Goal: Task Accomplishment & Management: Complete application form

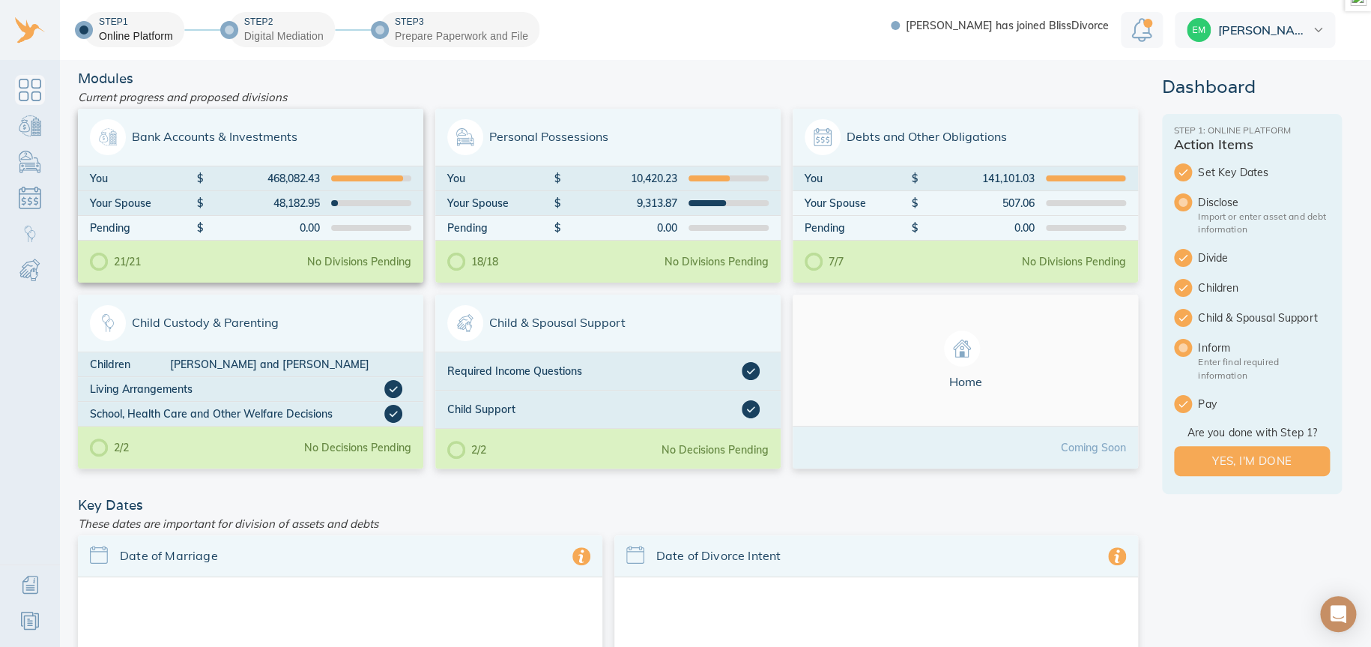
click at [283, 119] on span "Bank Accounts & Investments" at bounding box center [250, 137] width 321 height 36
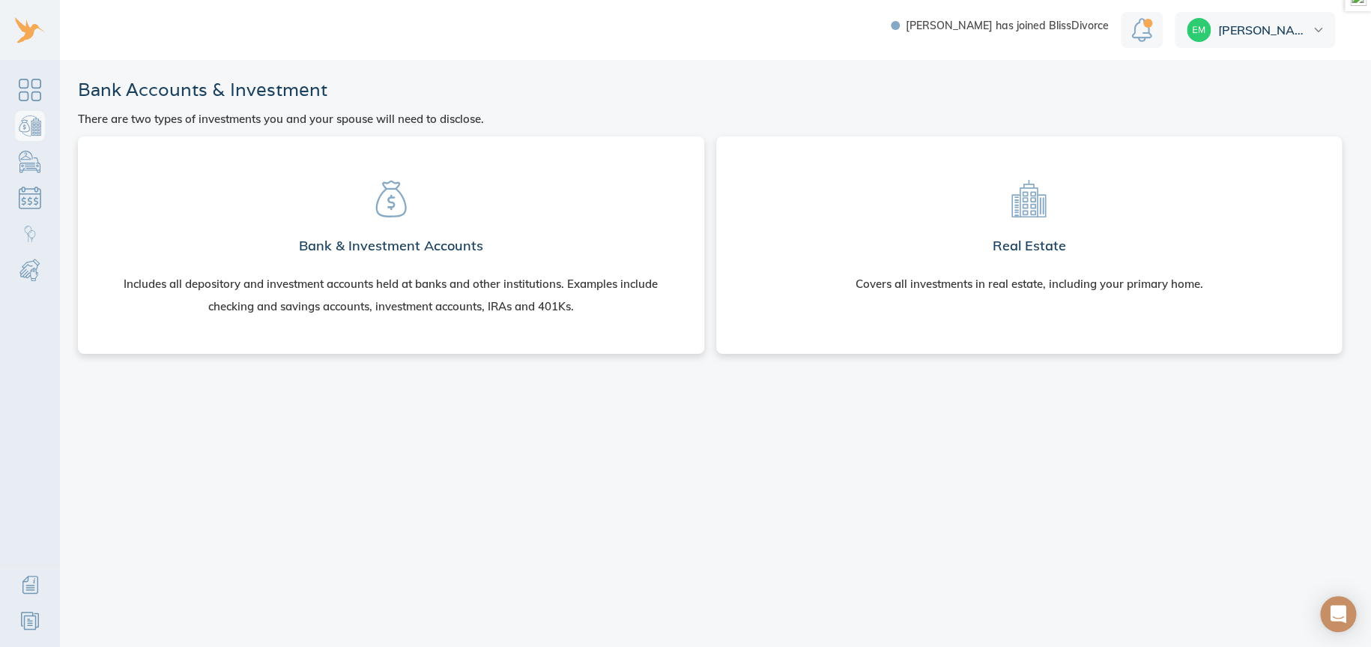
click at [538, 211] on section "Bank & Investment Accounts Includes all depository and investment accounts held…" at bounding box center [391, 241] width 602 height 187
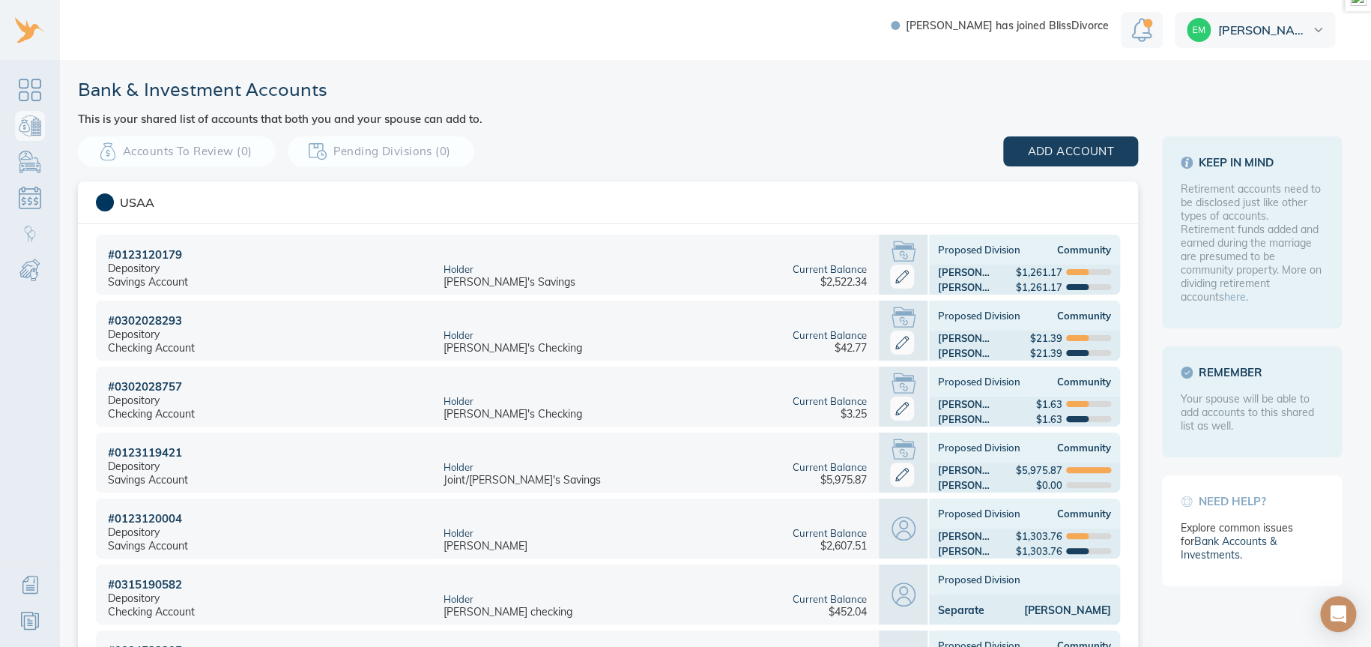
scroll to position [624, 0]
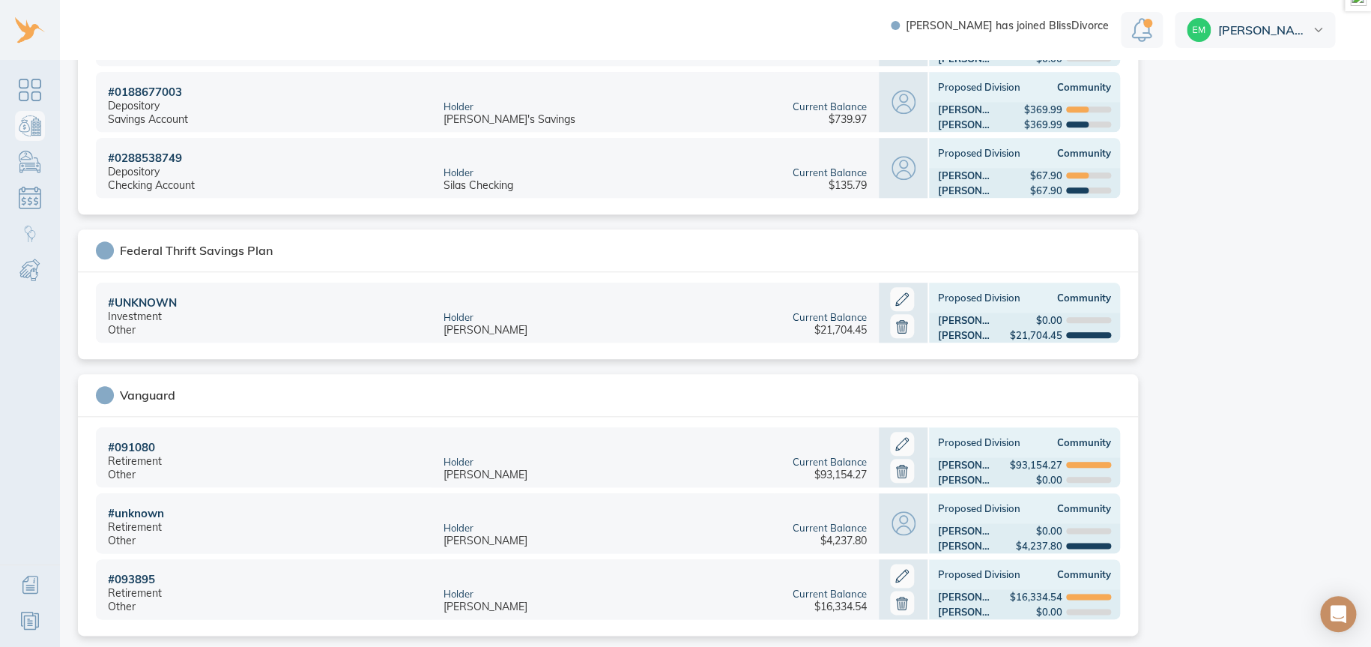
click at [902, 298] on icon at bounding box center [902, 299] width 24 height 24
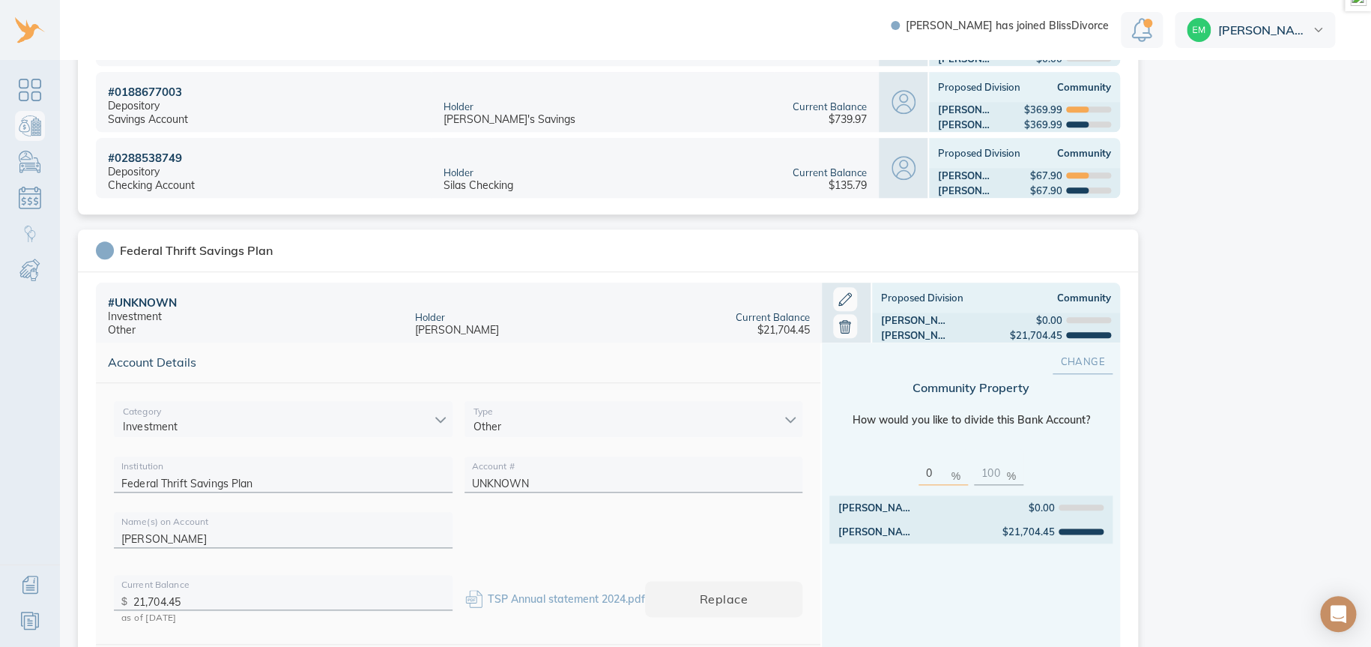
click at [1089, 359] on span "Change" at bounding box center [1083, 361] width 12 height 17
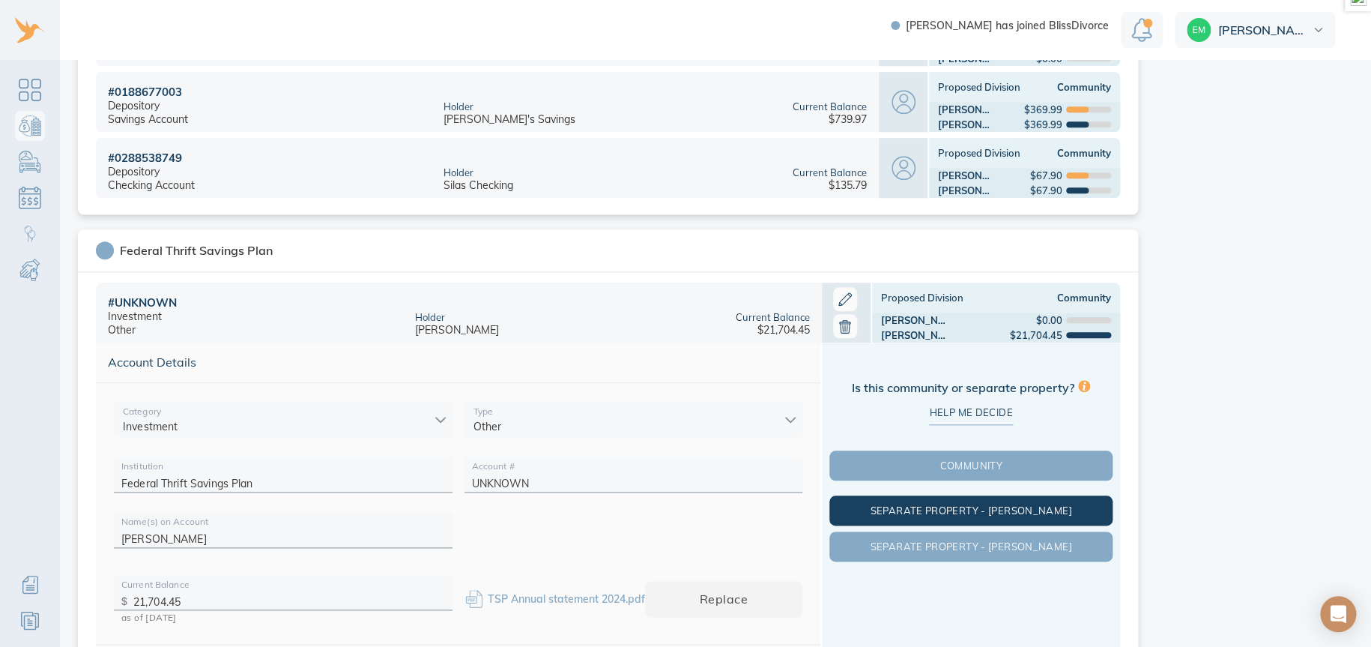
click at [1000, 510] on span "Separate Property - Eric" at bounding box center [971, 510] width 277 height 12
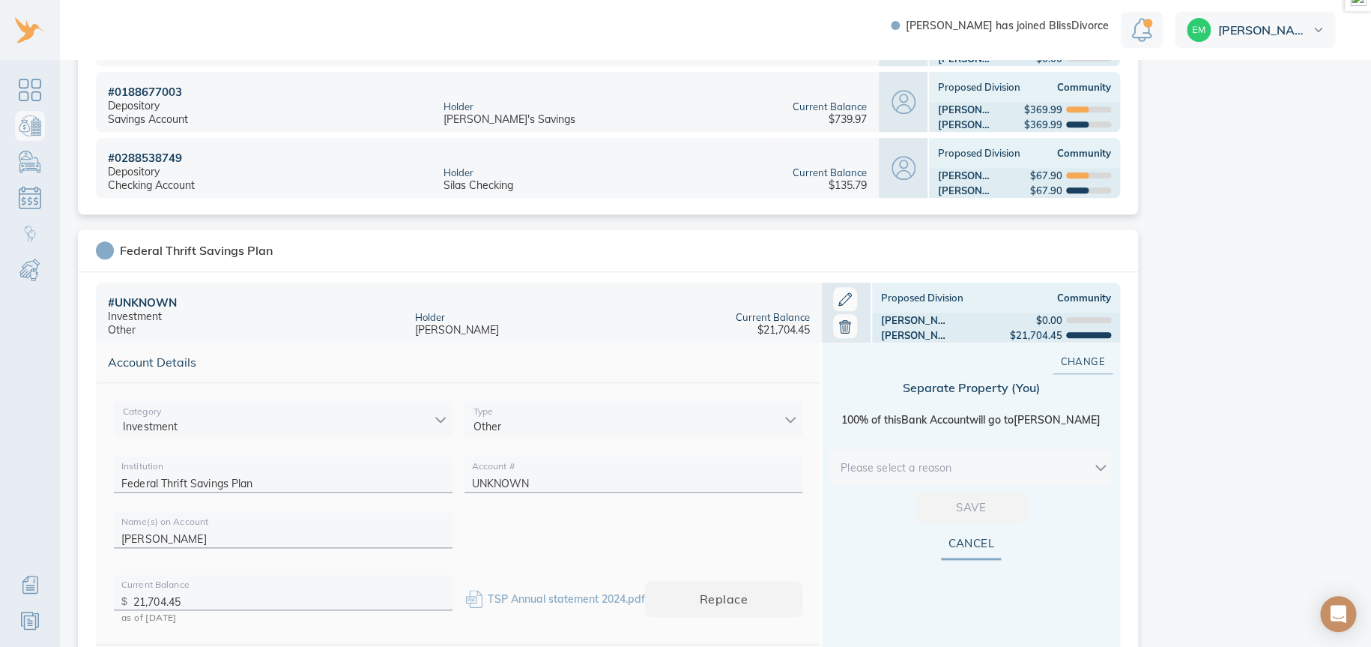
click at [1089, 463] on body "Amy has joined BlissDivorce Eric Bank & Investment Accounts This is your shared…" at bounding box center [685, 323] width 1371 height 647
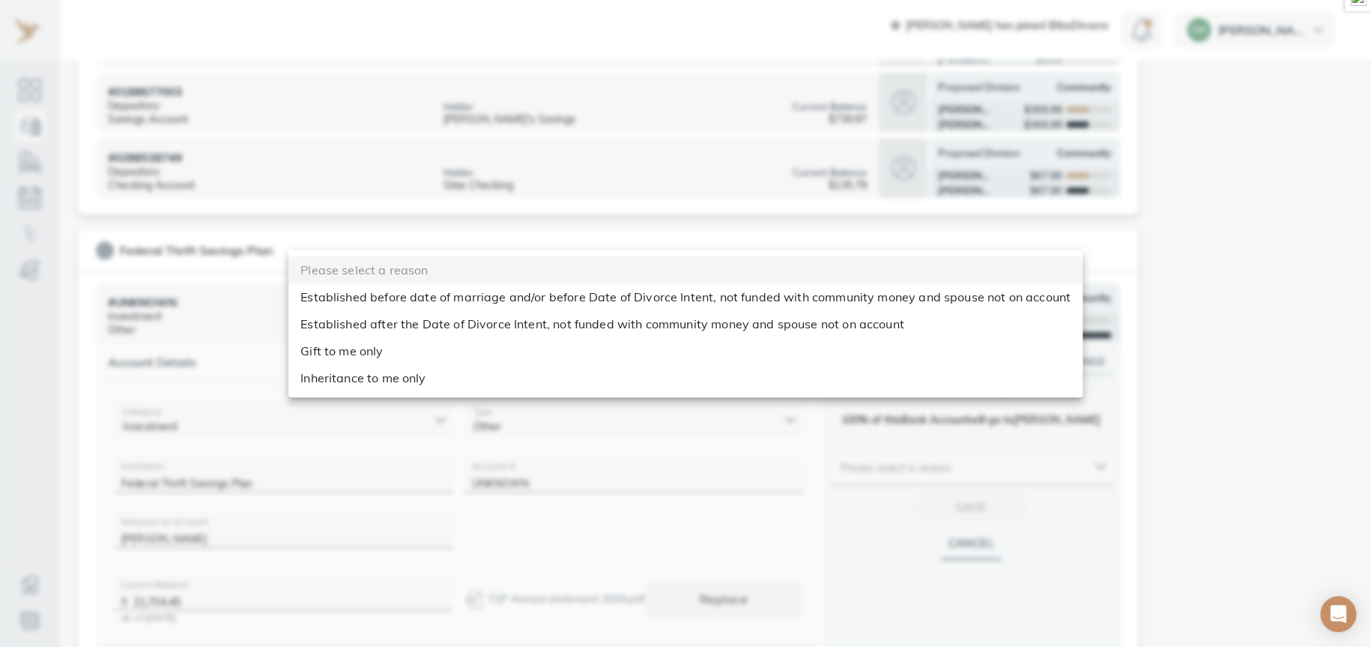
click at [448, 295] on li "Established before date of marriage and/or before Date of Divorce Intent, not f…" at bounding box center [685, 296] width 794 height 27
type input "before_dom"
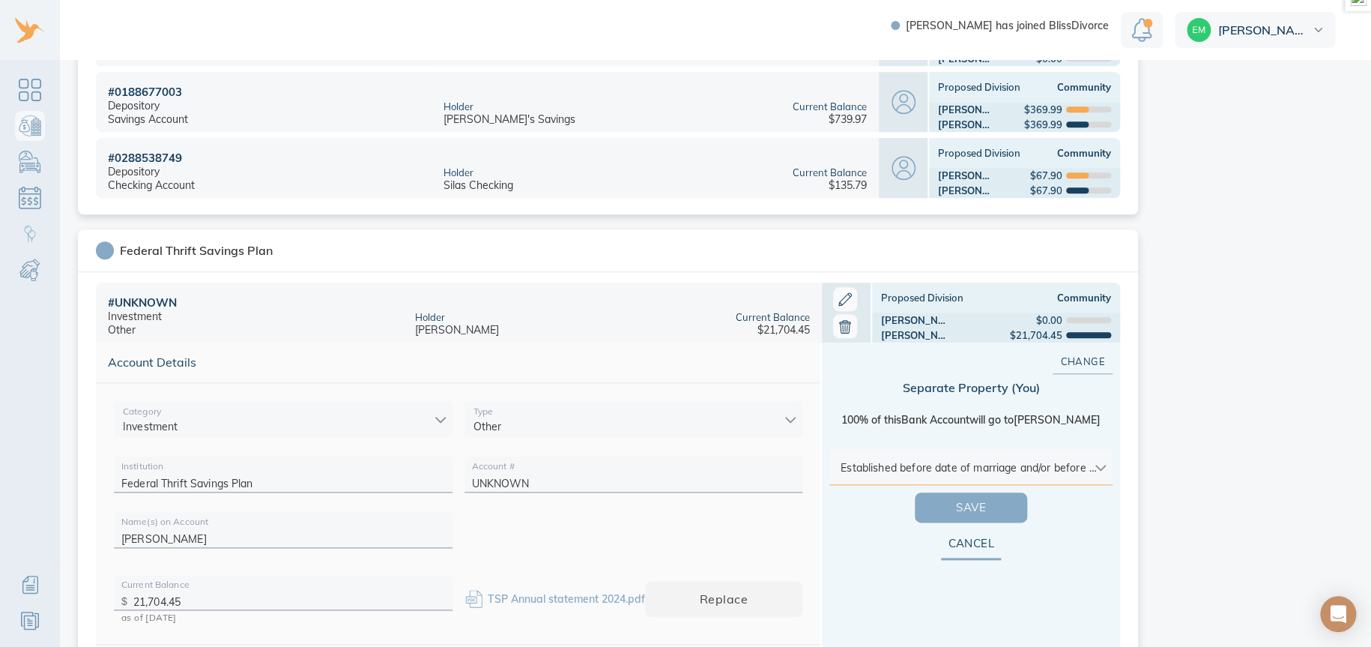
click at [946, 502] on span "Save" at bounding box center [971, 507] width 64 height 19
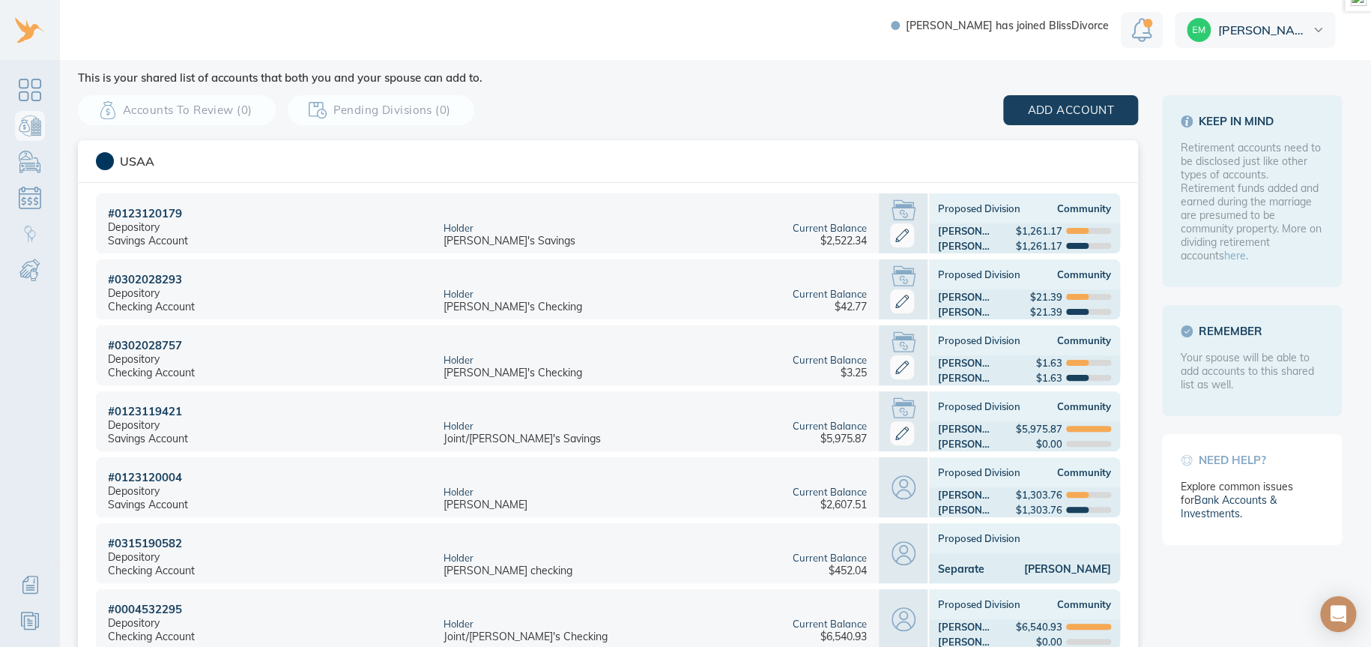
scroll to position [0, 0]
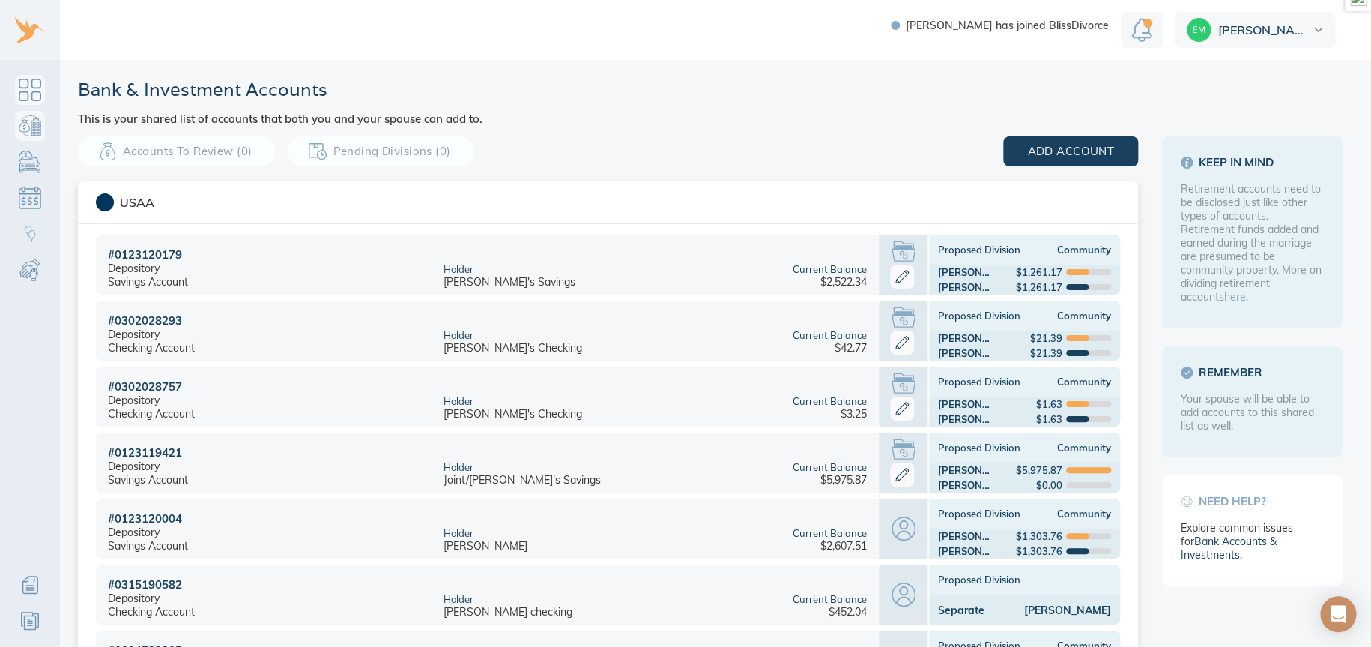
click at [34, 84] on link "Dashboard" at bounding box center [30, 90] width 30 height 30
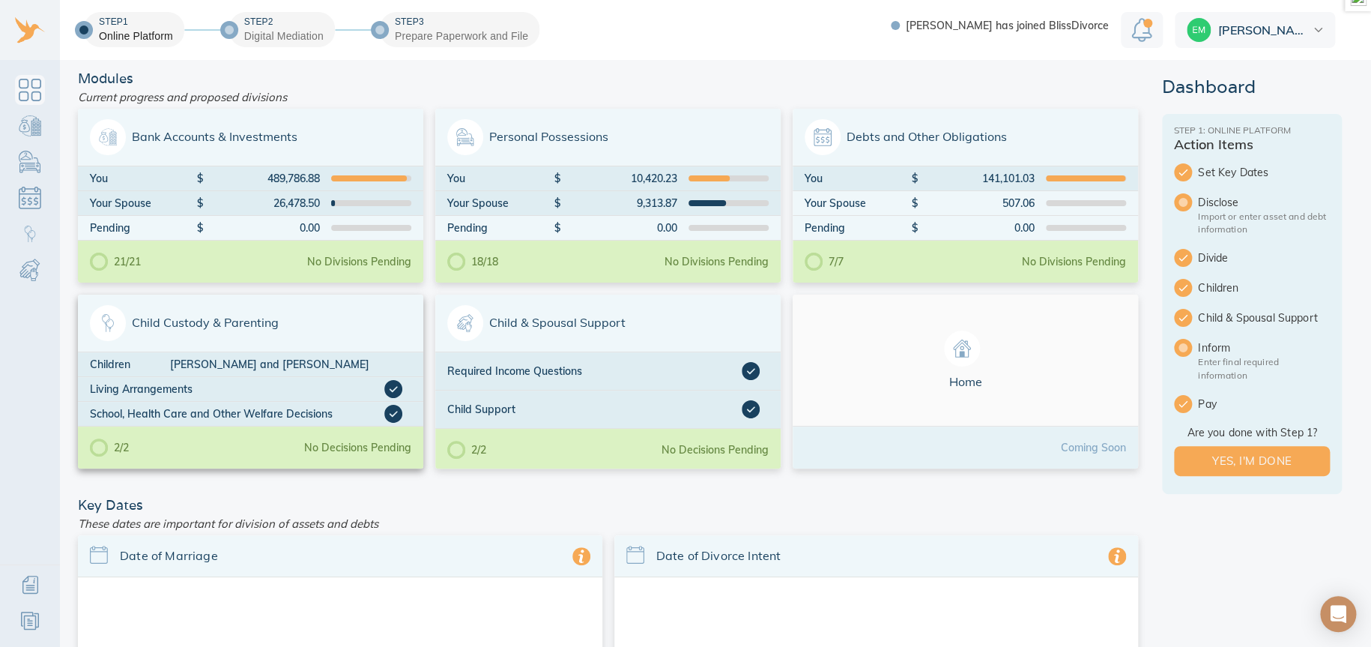
click at [304, 316] on span "Child Custody & Parenting" at bounding box center [250, 323] width 321 height 36
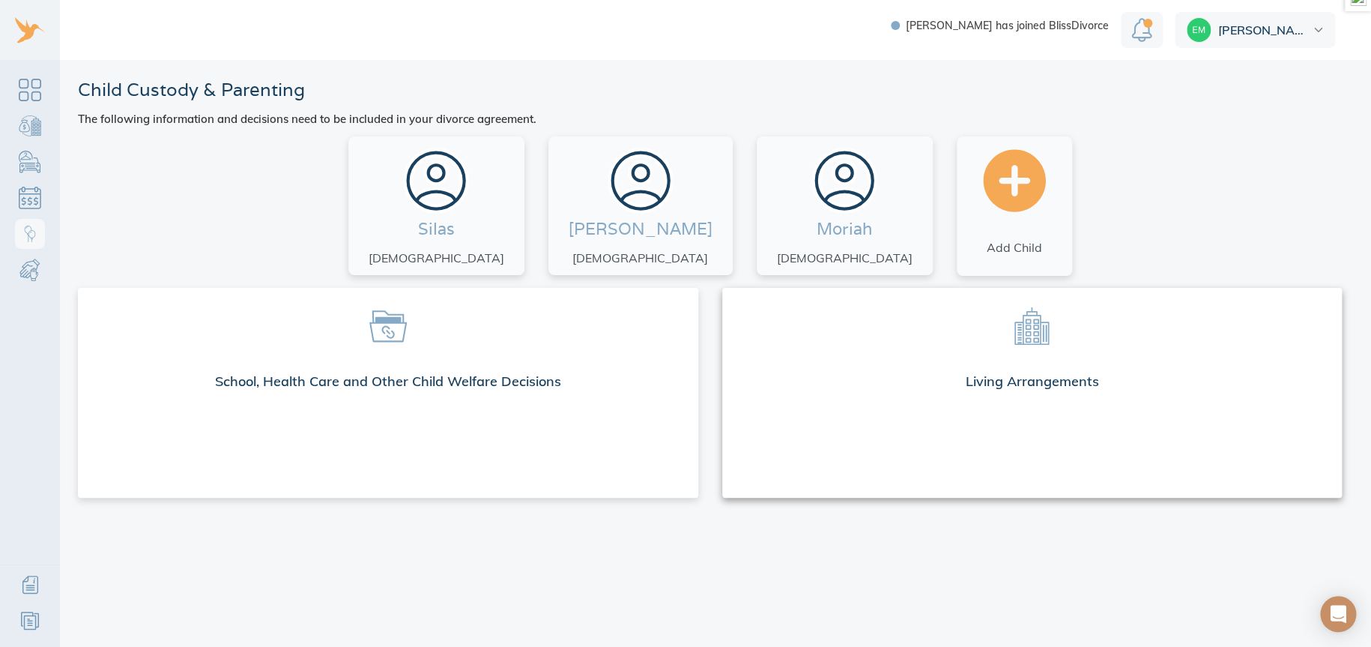
click at [1033, 325] on icon at bounding box center [1032, 325] width 34 height 37
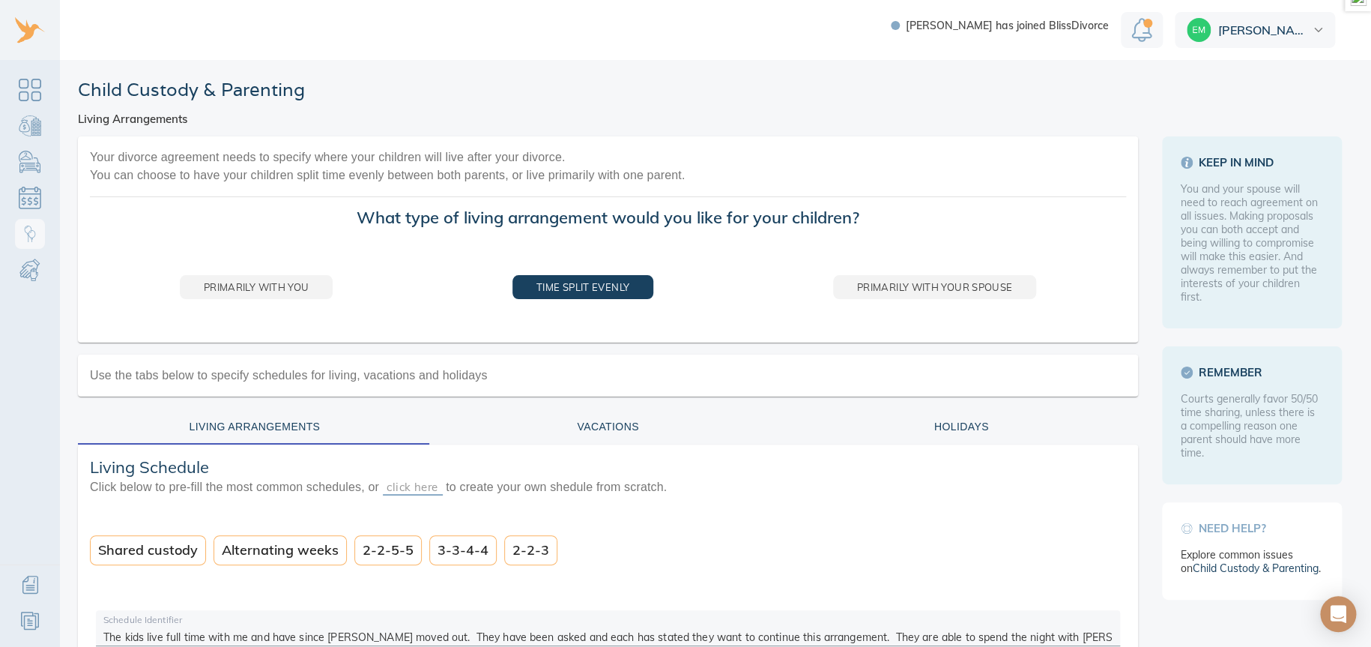
click at [615, 423] on div "Vacations" at bounding box center [609, 426] width 336 height 19
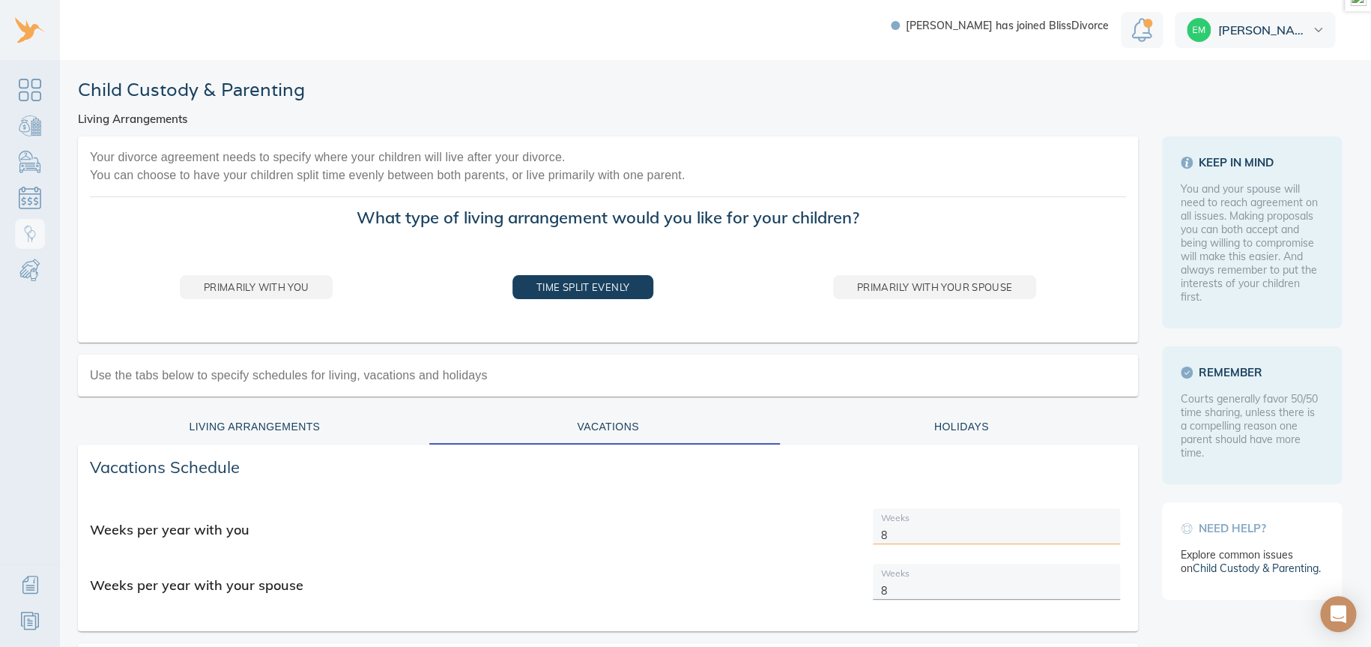
drag, startPoint x: 913, startPoint y: 531, endPoint x: 740, endPoint y: 546, distance: 173.7
click at [779, 538] on div "Weeks per year with you Weeks 8 Weeks per year with your spouse Weeks 8" at bounding box center [608, 557] width 1036 height 111
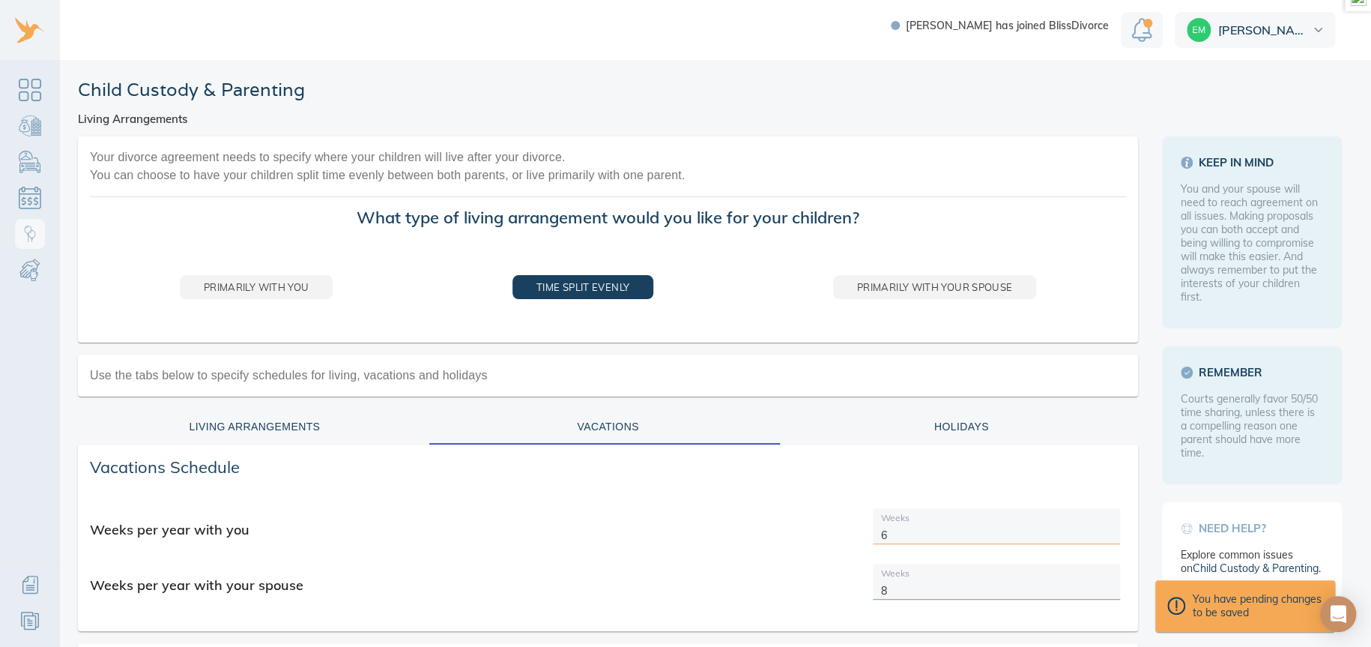
type input "6"
drag, startPoint x: 897, startPoint y: 589, endPoint x: 773, endPoint y: 589, distance: 124.4
click at [773, 589] on div "Weeks per year with you Weeks 6 Weeks per year with your spouse Weeks 8" at bounding box center [608, 557] width 1036 height 111
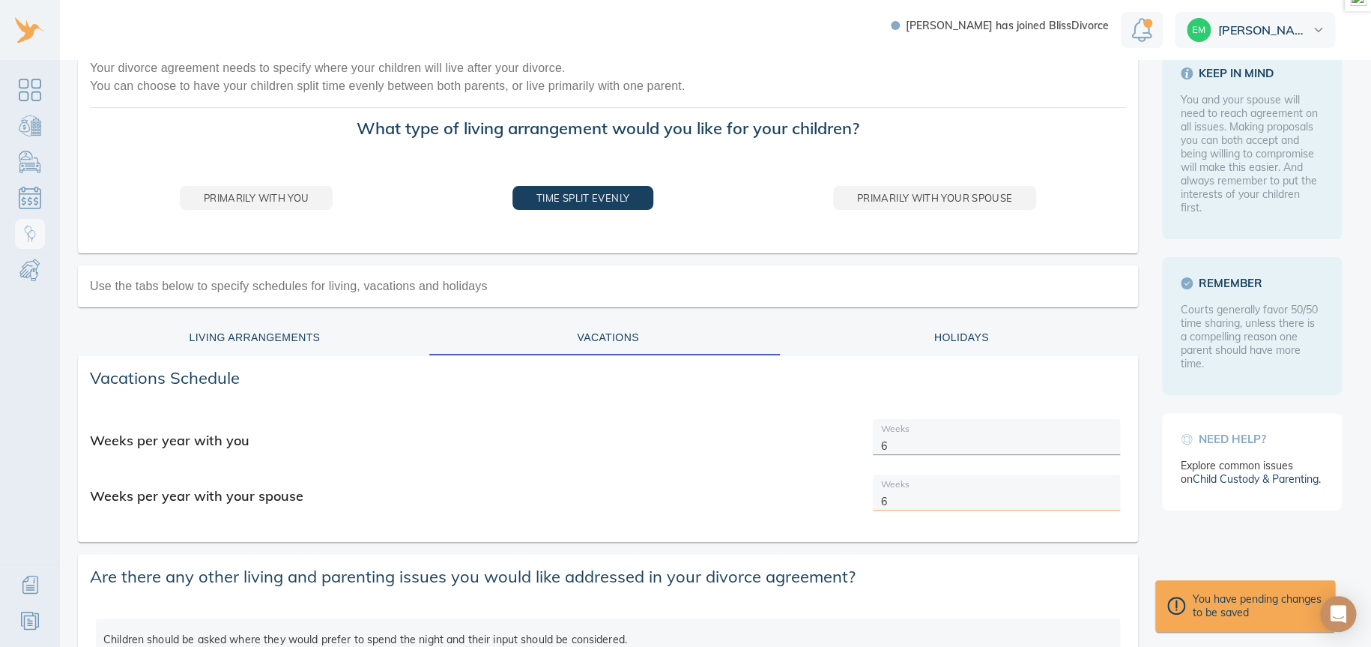
scroll to position [224, 0]
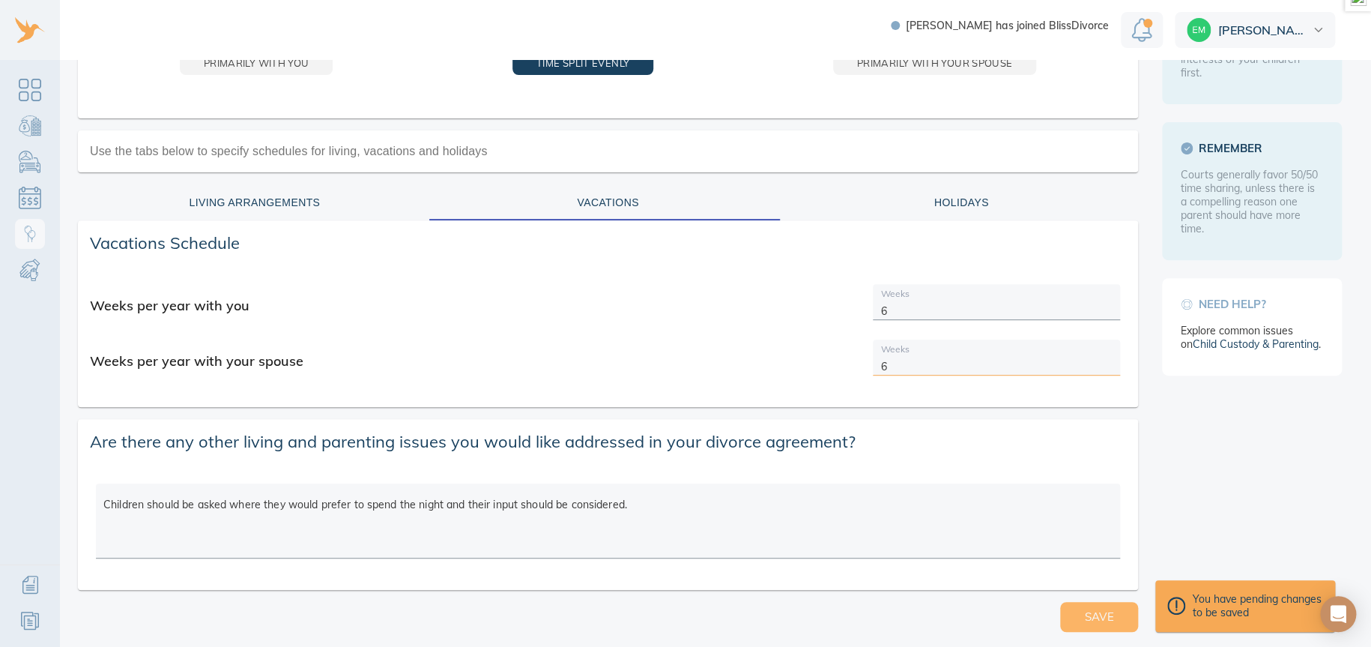
type input "6"
click at [1084, 612] on span "Save" at bounding box center [1099, 616] width 30 height 19
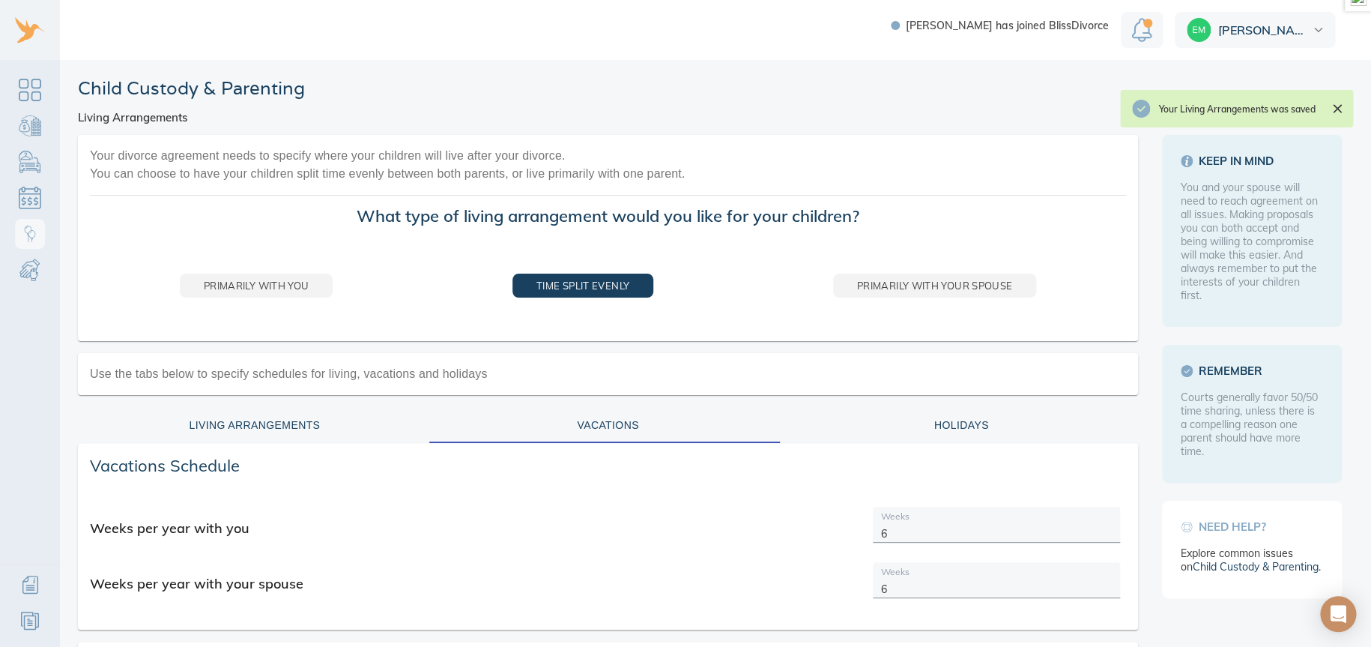
scroll to position [0, 0]
click at [944, 411] on button "Holidays" at bounding box center [962, 426] width 354 height 36
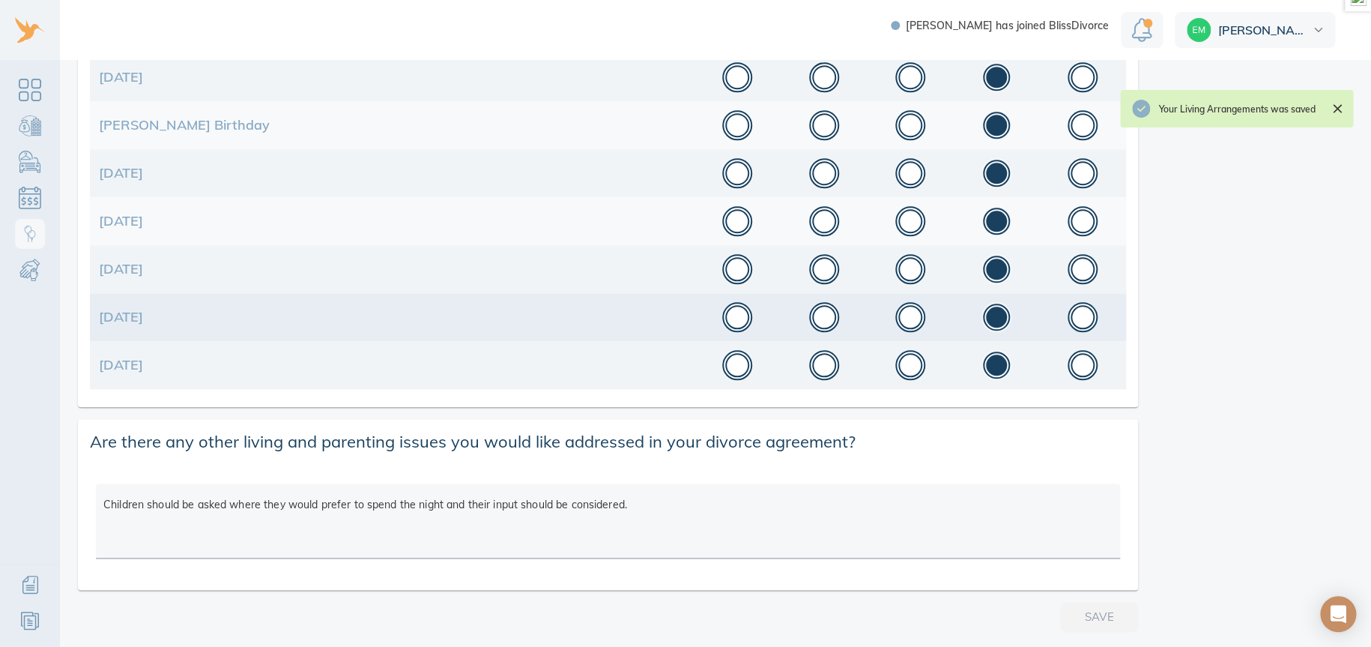
scroll to position [217, 0]
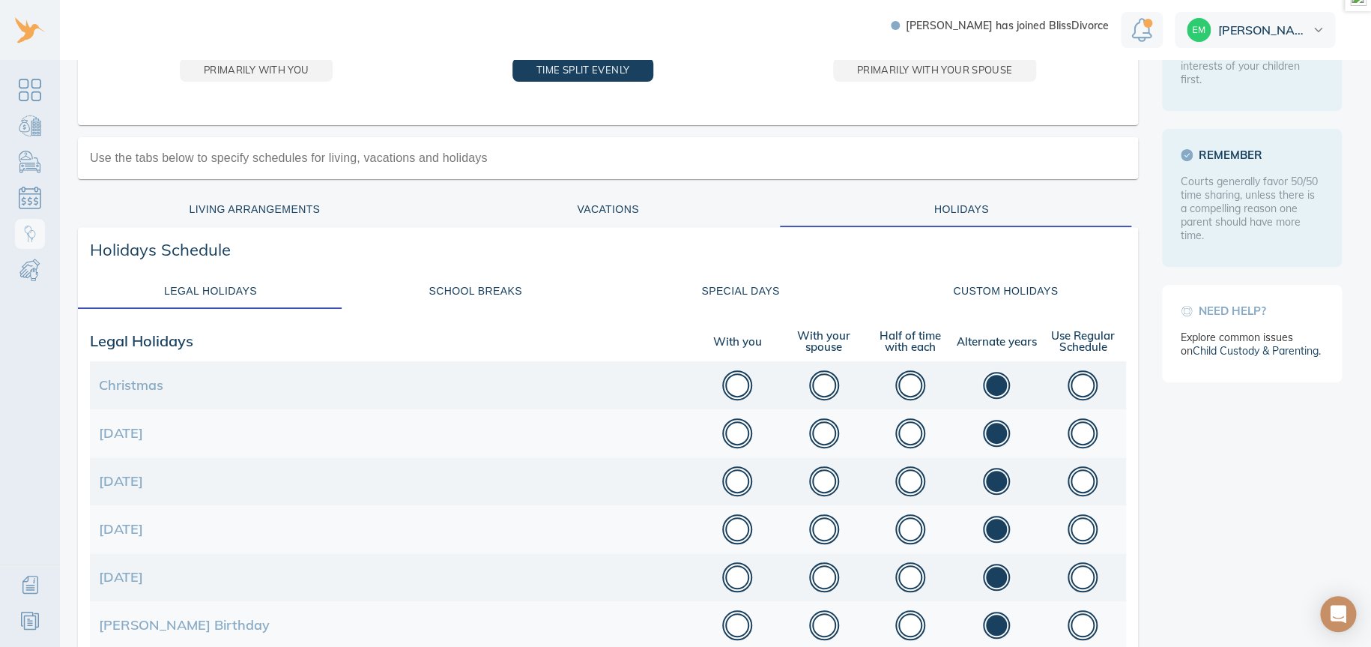
click at [461, 285] on div "School Breaks" at bounding box center [475, 291] width 247 height 19
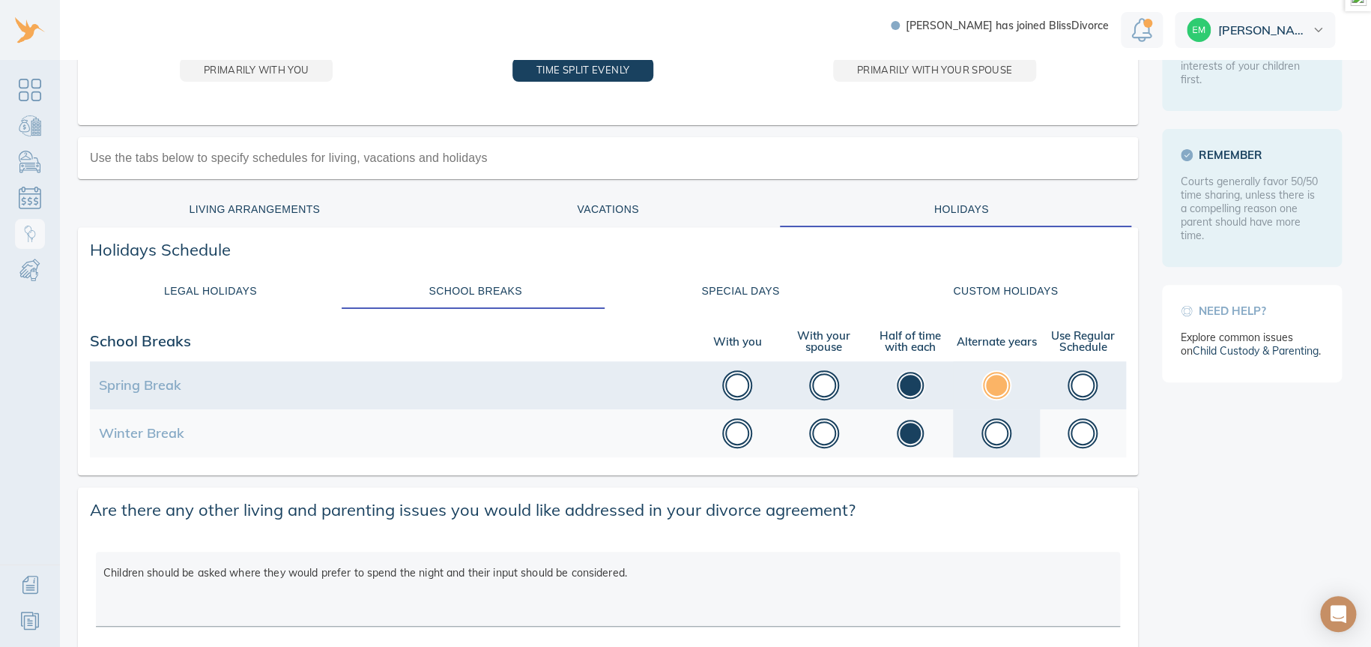
click at [988, 380] on button "button" at bounding box center [997, 385] width 30 height 30
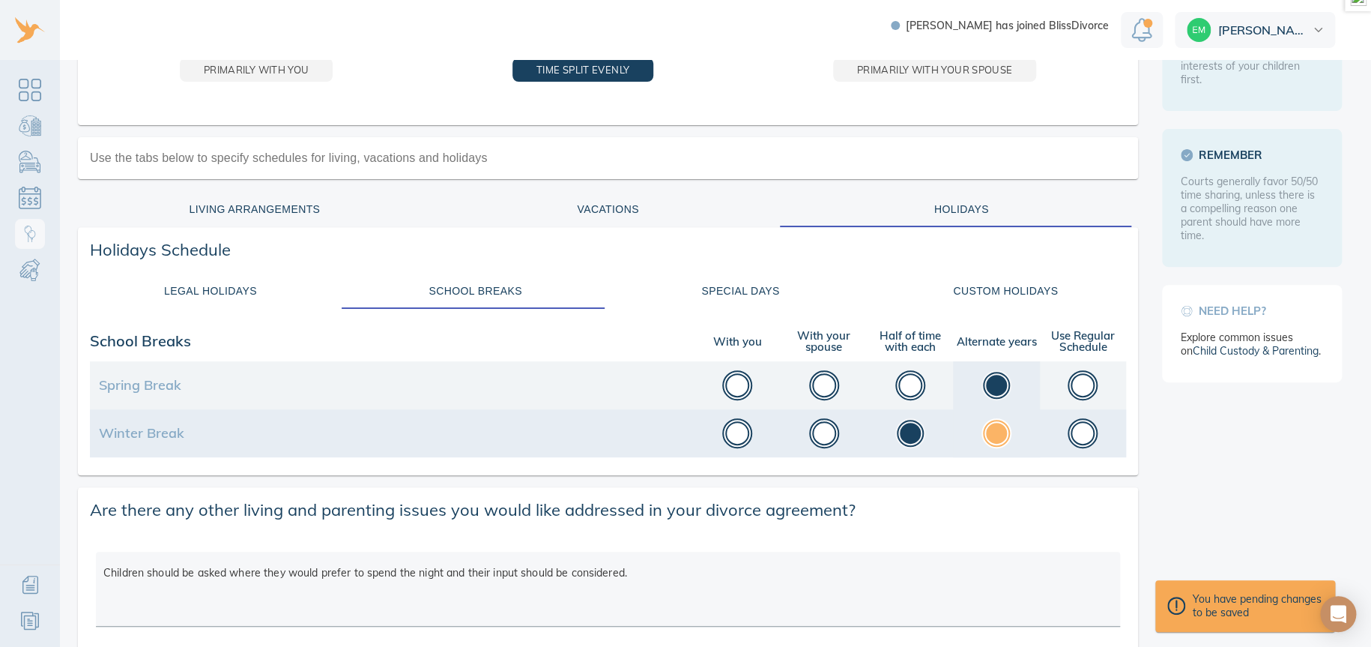
click at [987, 429] on button "button" at bounding box center [997, 433] width 30 height 30
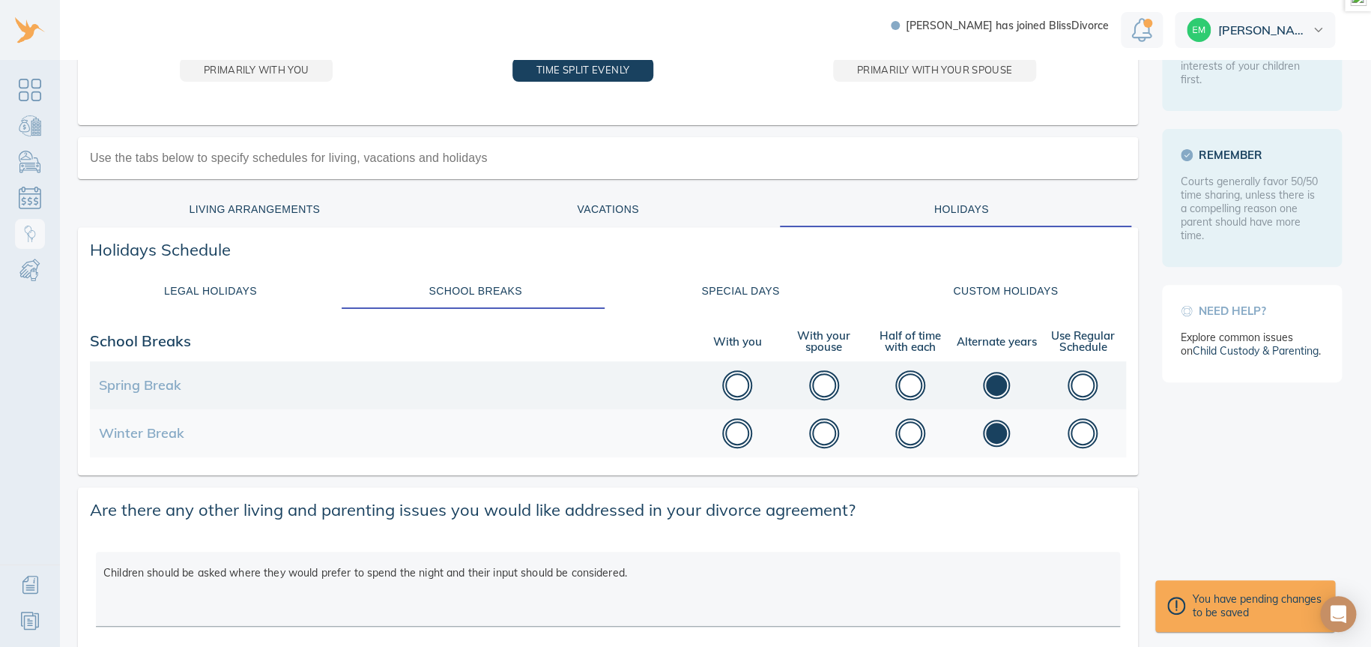
click at [740, 285] on div "Special Days" at bounding box center [740, 291] width 247 height 19
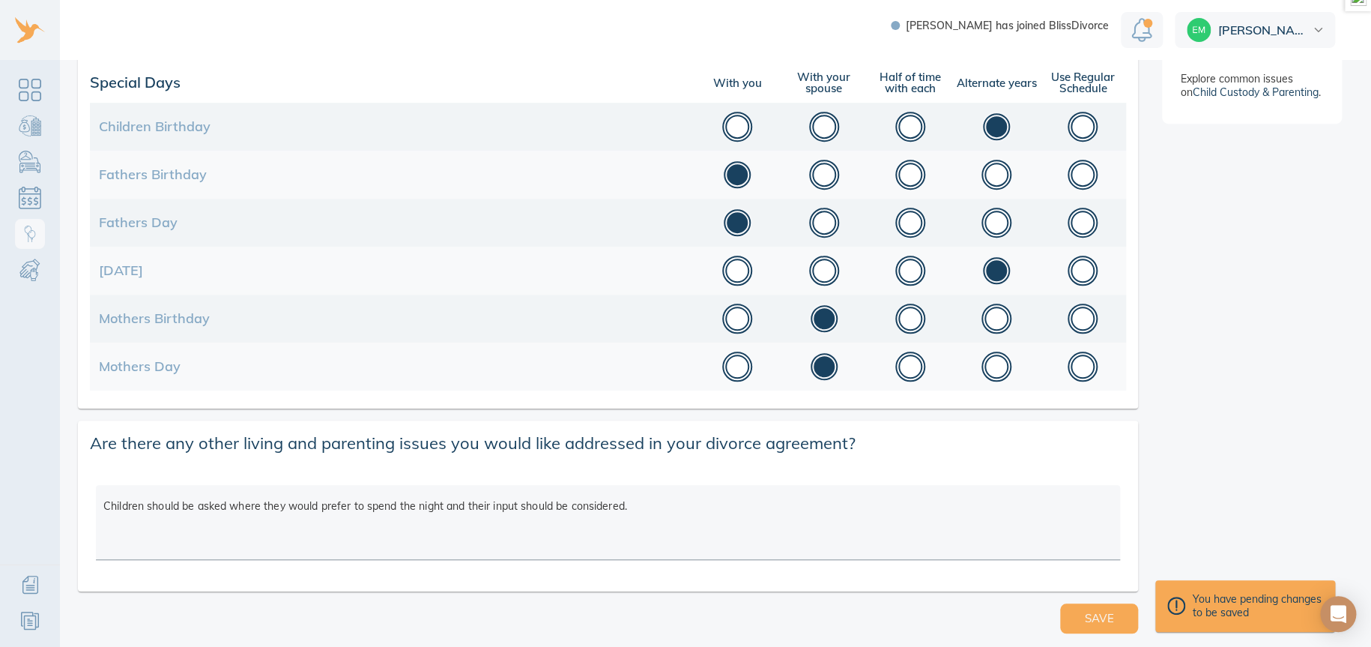
scroll to position [477, 0]
click at [1084, 610] on span "Save" at bounding box center [1099, 616] width 30 height 19
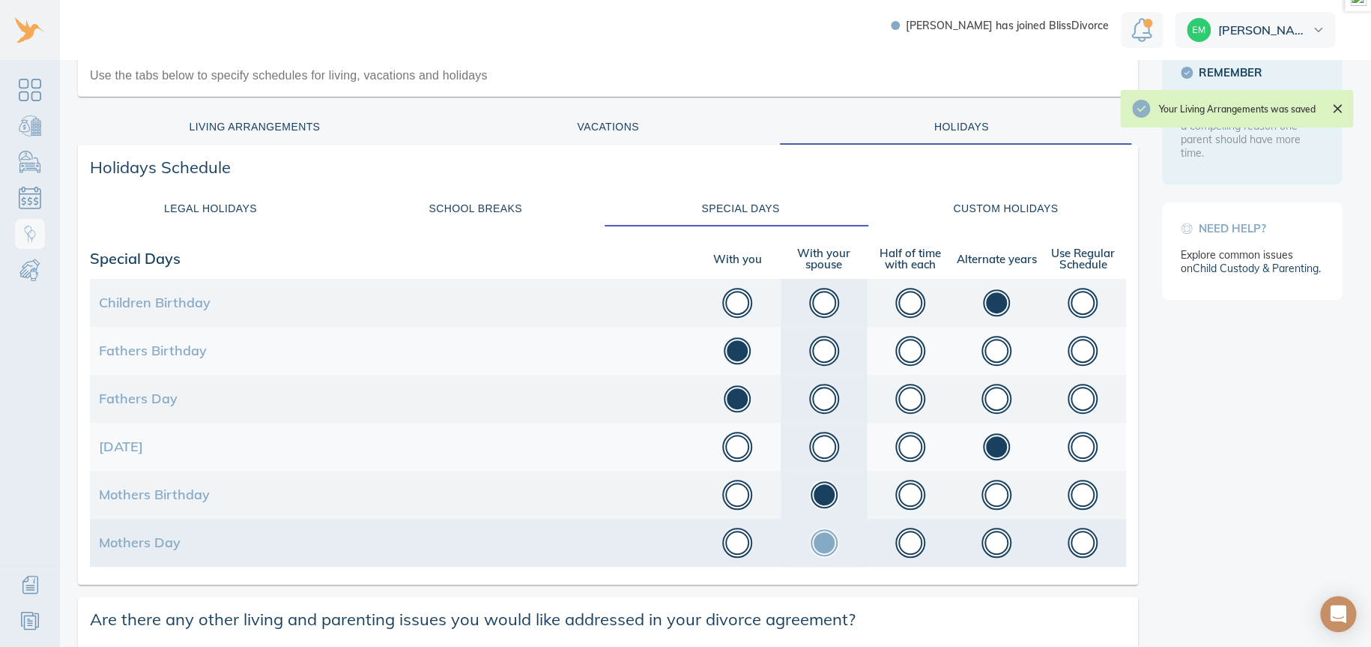
scroll to position [227, 0]
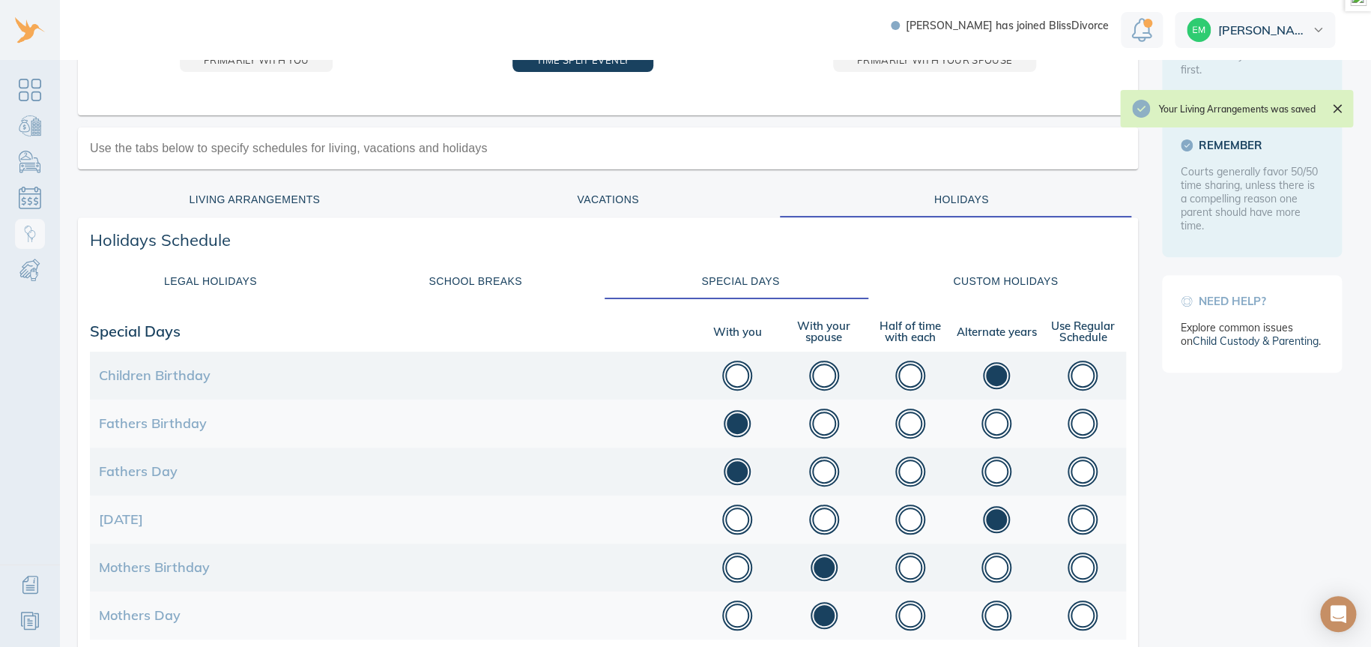
click at [491, 284] on div "School Breaks" at bounding box center [475, 281] width 247 height 19
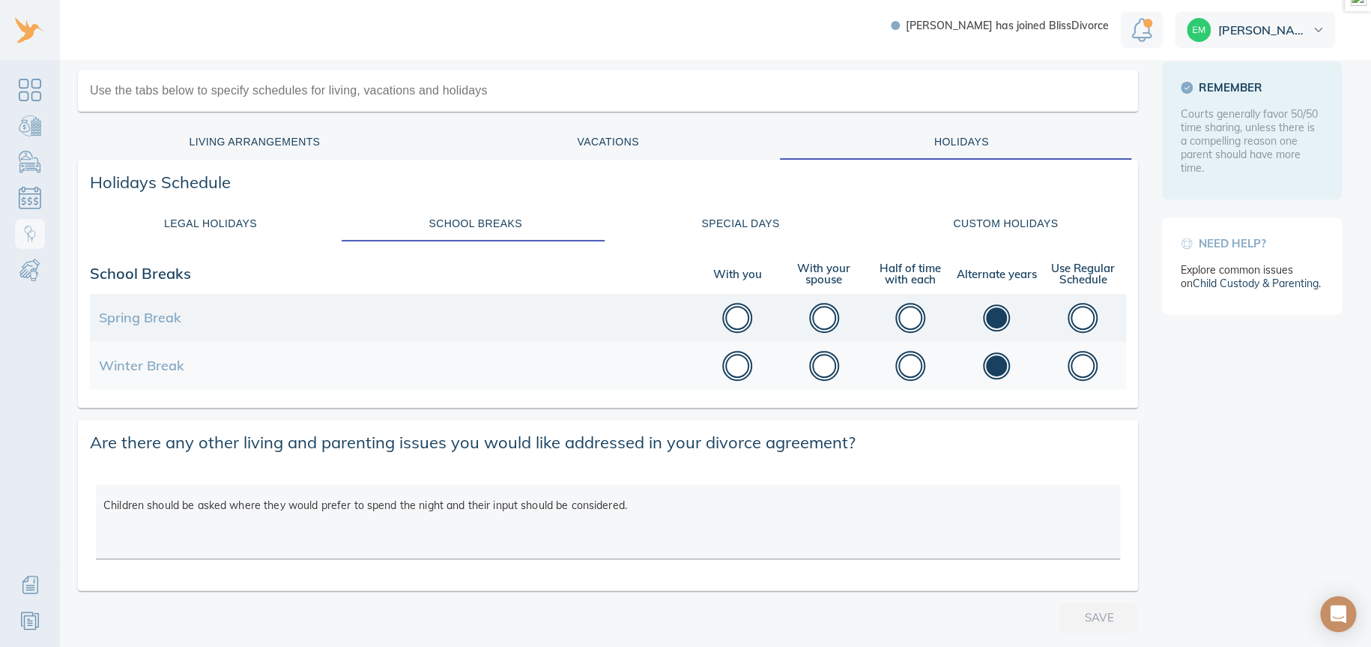
scroll to position [0, 0]
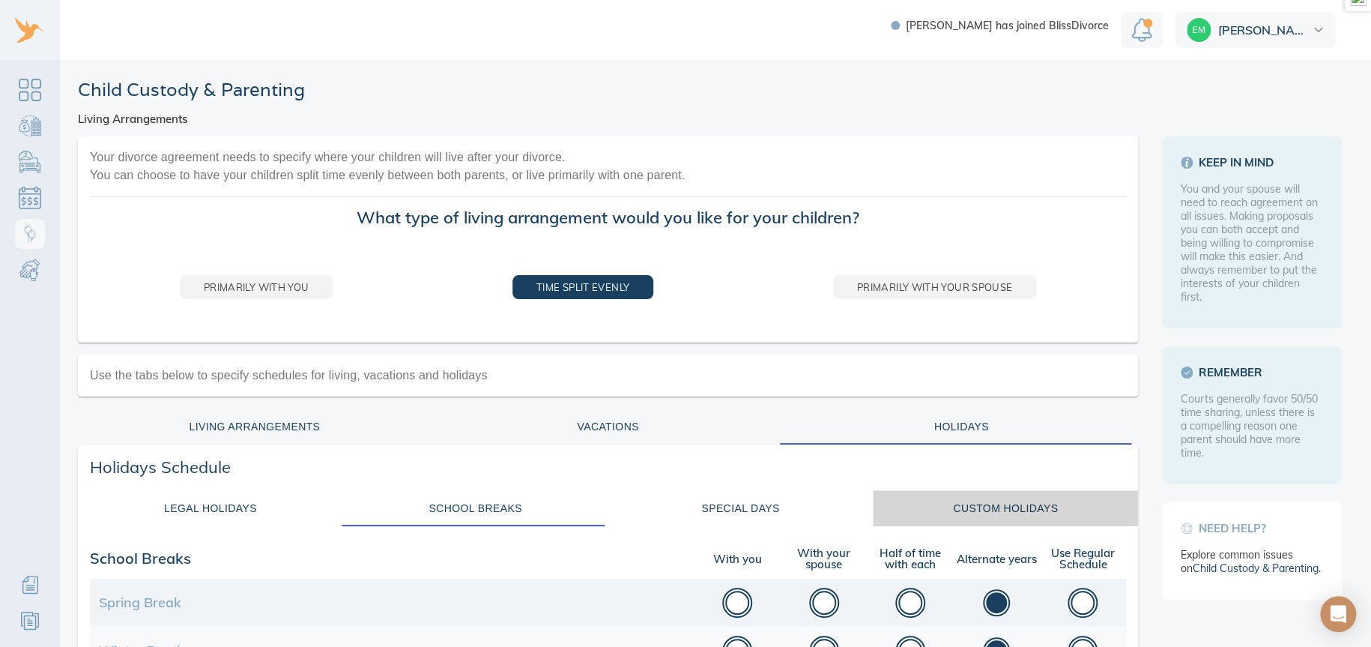
click at [1015, 506] on div "Custom Holidays" at bounding box center [1005, 508] width 247 height 19
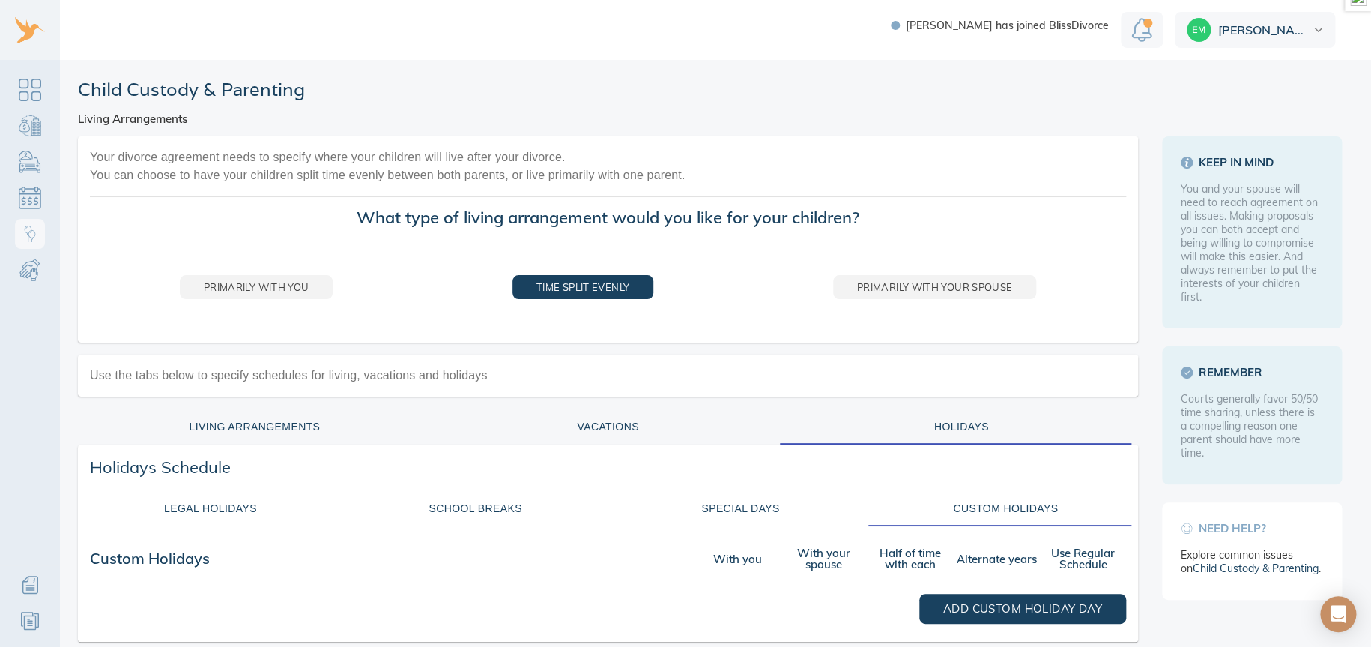
click at [300, 429] on div "Living Arrangements" at bounding box center [255, 426] width 336 height 19
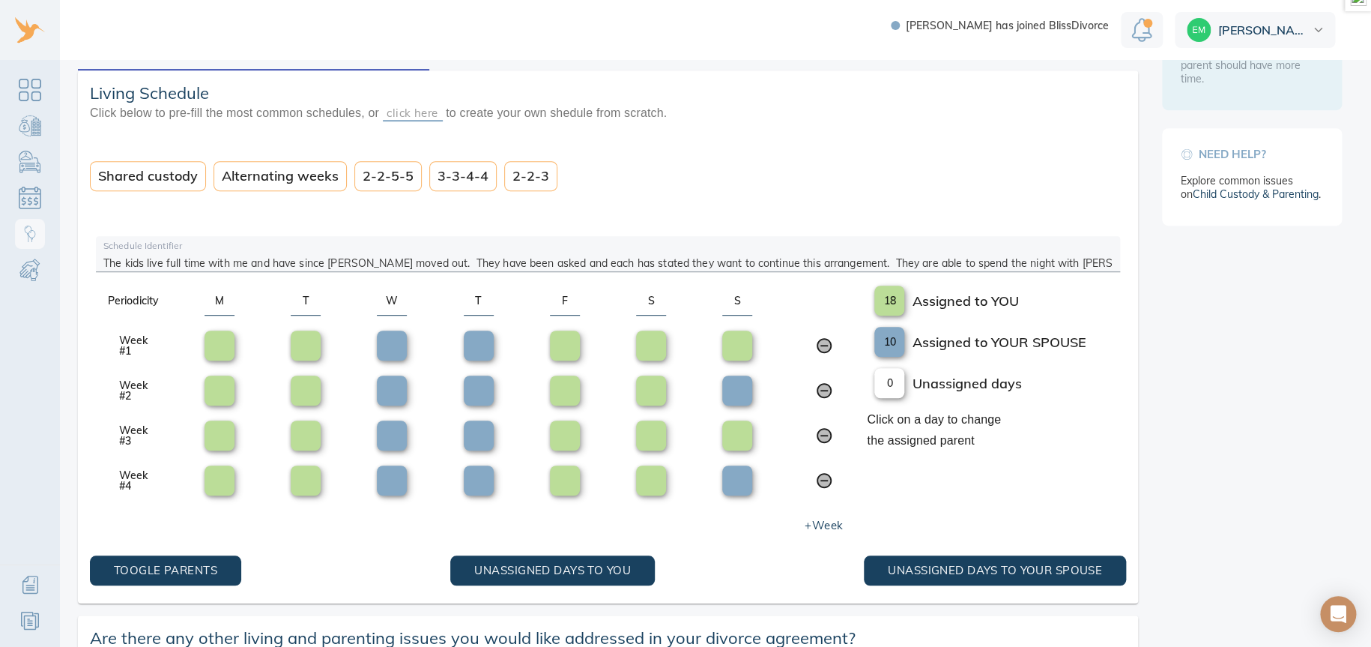
scroll to position [375, 0]
click at [562, 342] on div at bounding box center [565, 345] width 30 height 30
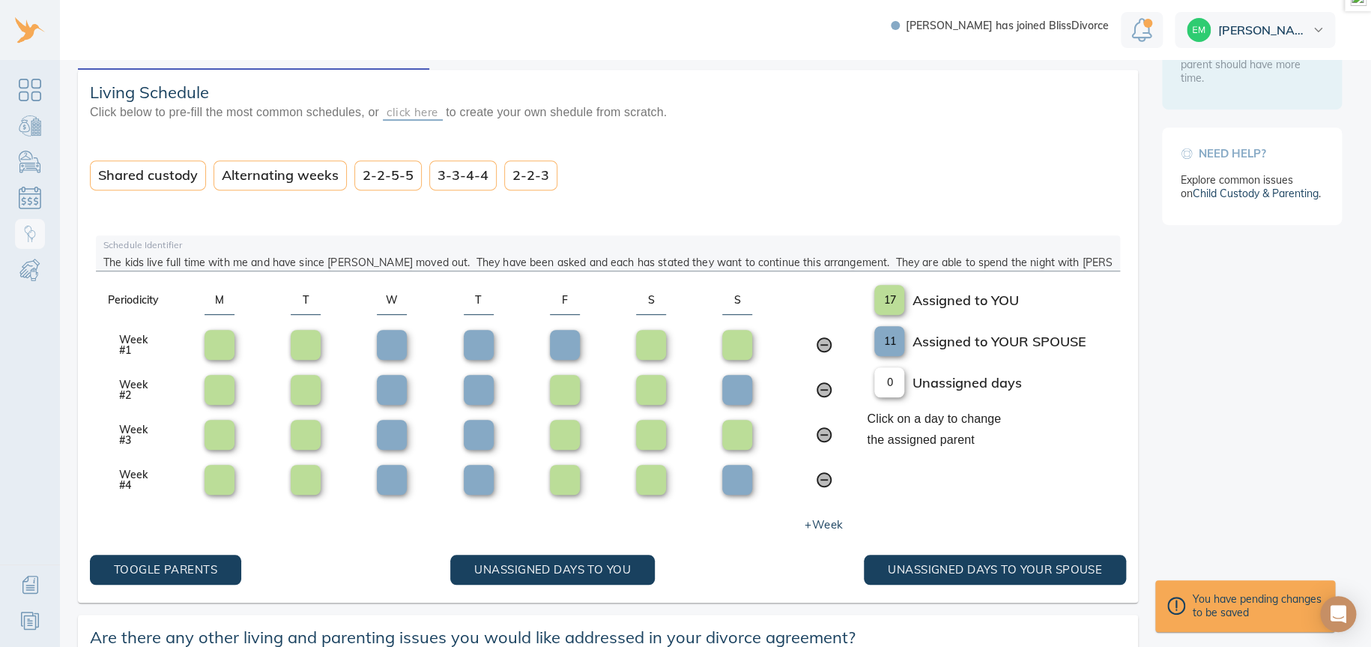
click at [567, 396] on div at bounding box center [565, 390] width 30 height 30
click at [560, 432] on div at bounding box center [565, 435] width 30 height 30
click at [562, 476] on div at bounding box center [565, 480] width 30 height 30
click at [558, 479] on div at bounding box center [565, 480] width 30 height 30
click at [562, 480] on div at bounding box center [565, 480] width 30 height 30
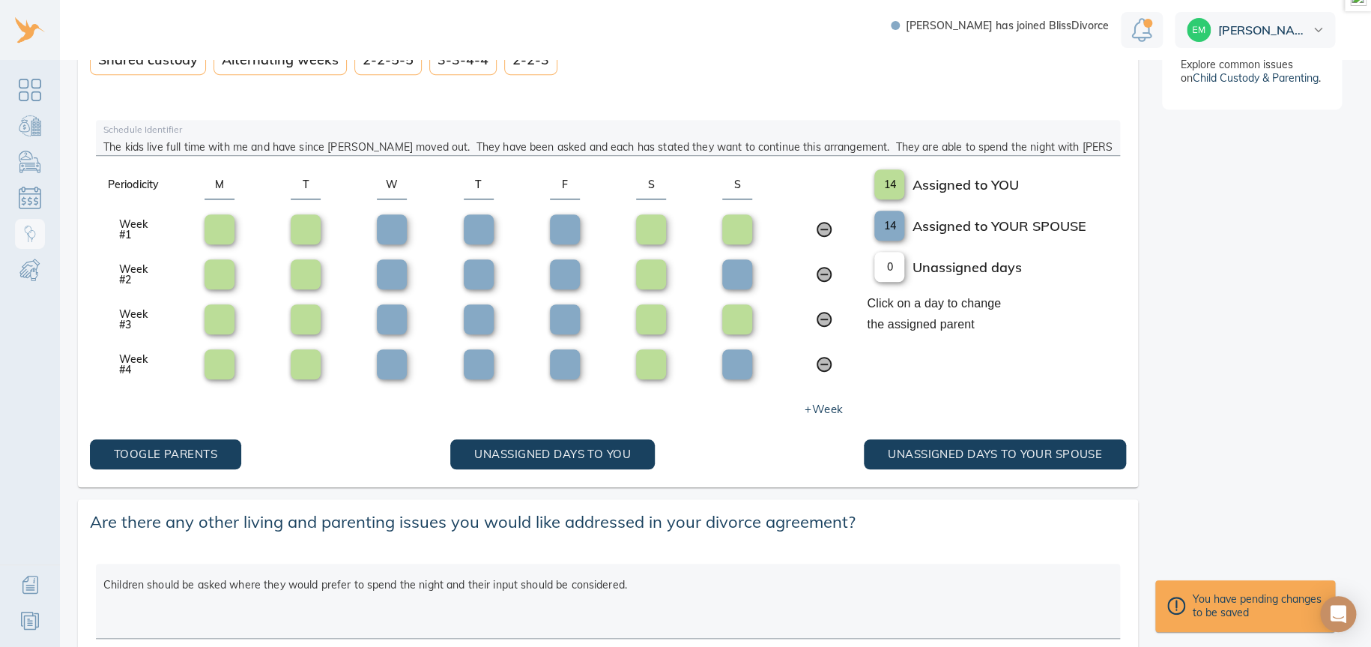
scroll to position [569, 0]
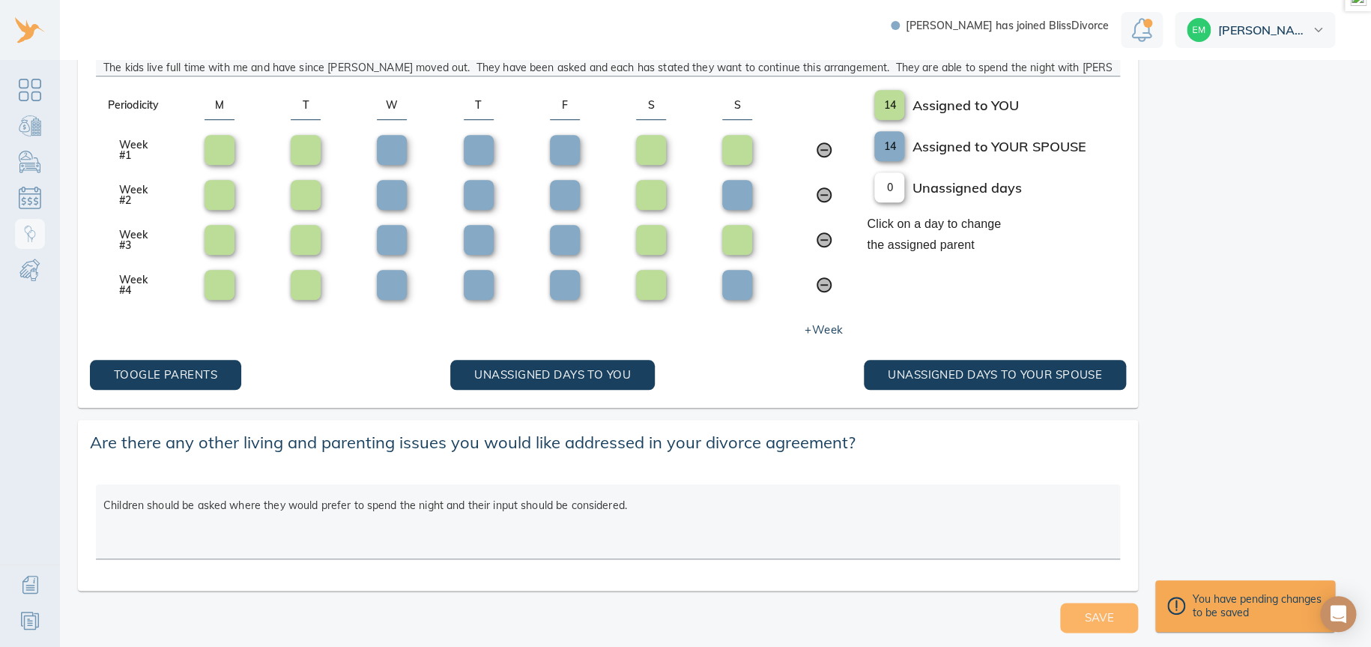
click at [1096, 611] on span "Save" at bounding box center [1099, 617] width 30 height 19
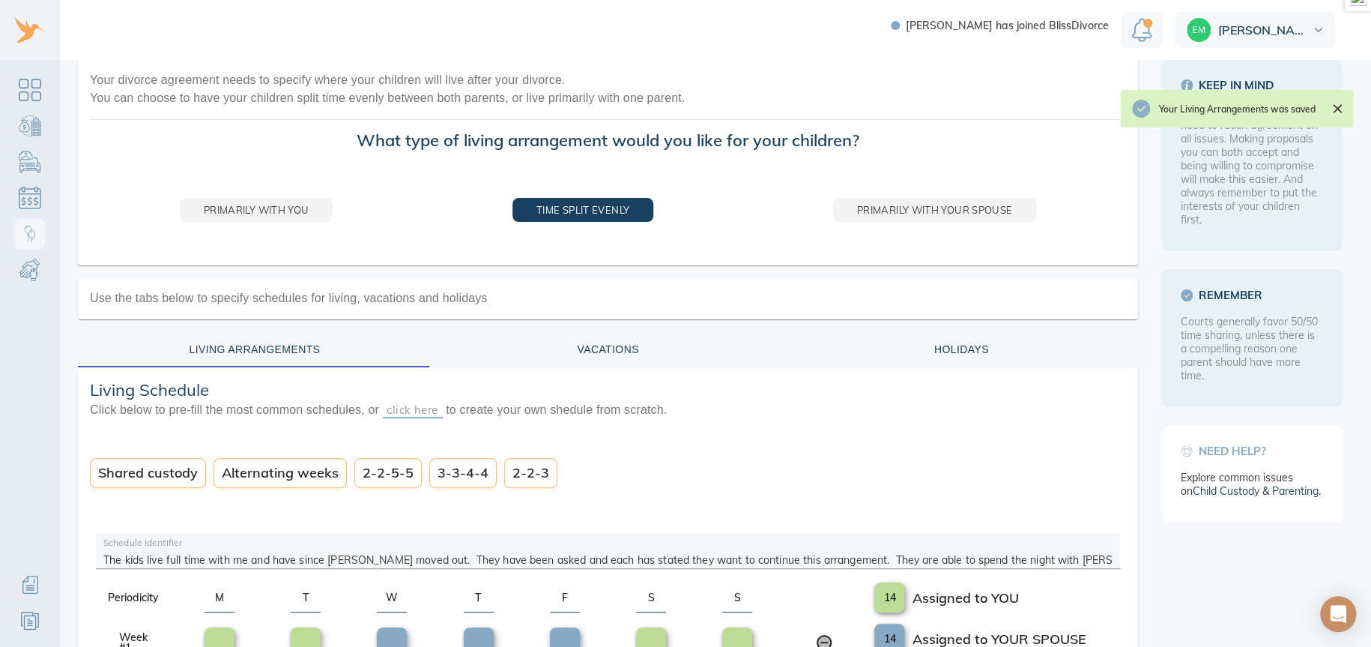
scroll to position [70, 0]
